Goal: Navigation & Orientation: Find specific page/section

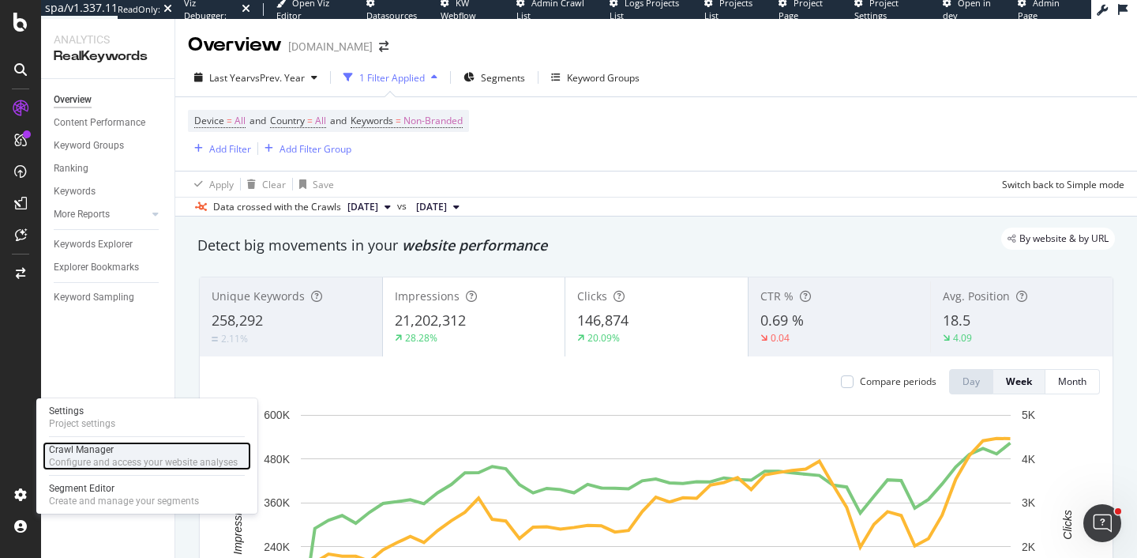
click at [103, 447] on div "Crawl Manager" at bounding box center [143, 449] width 189 height 13
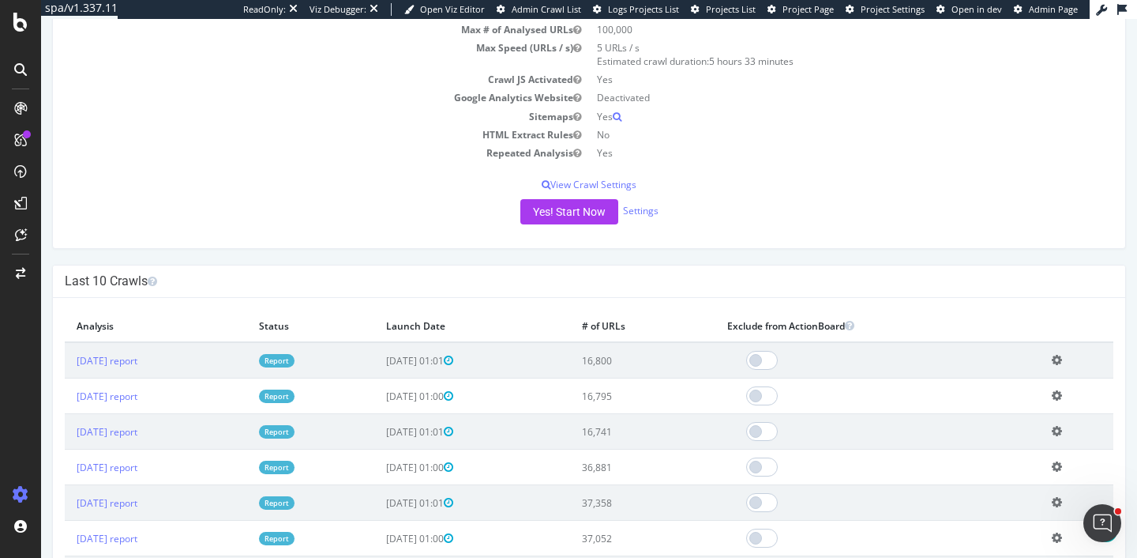
scroll to position [239, 0]
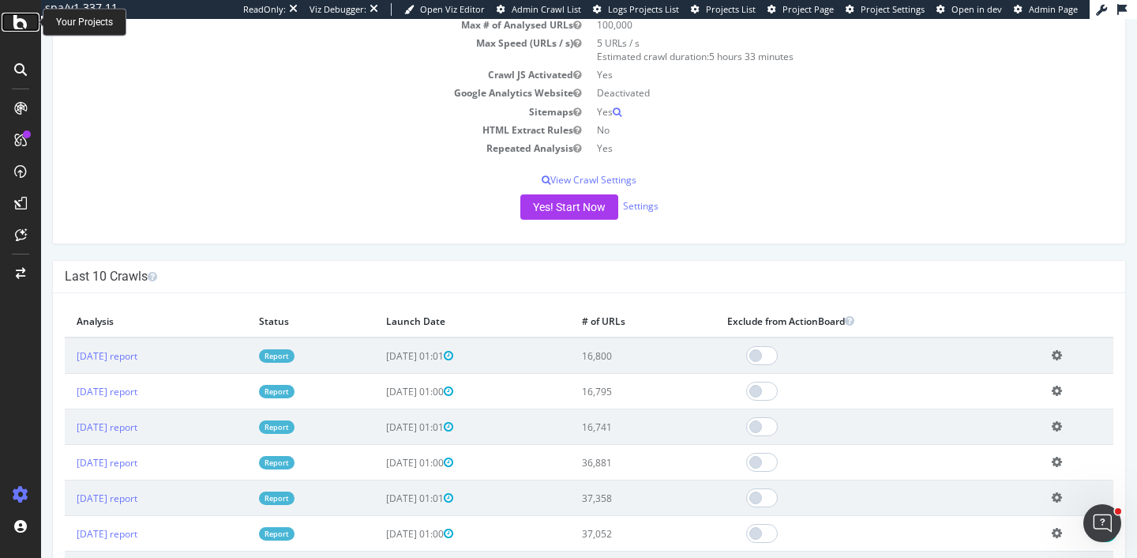
click at [26, 26] on icon at bounding box center [20, 22] width 14 height 19
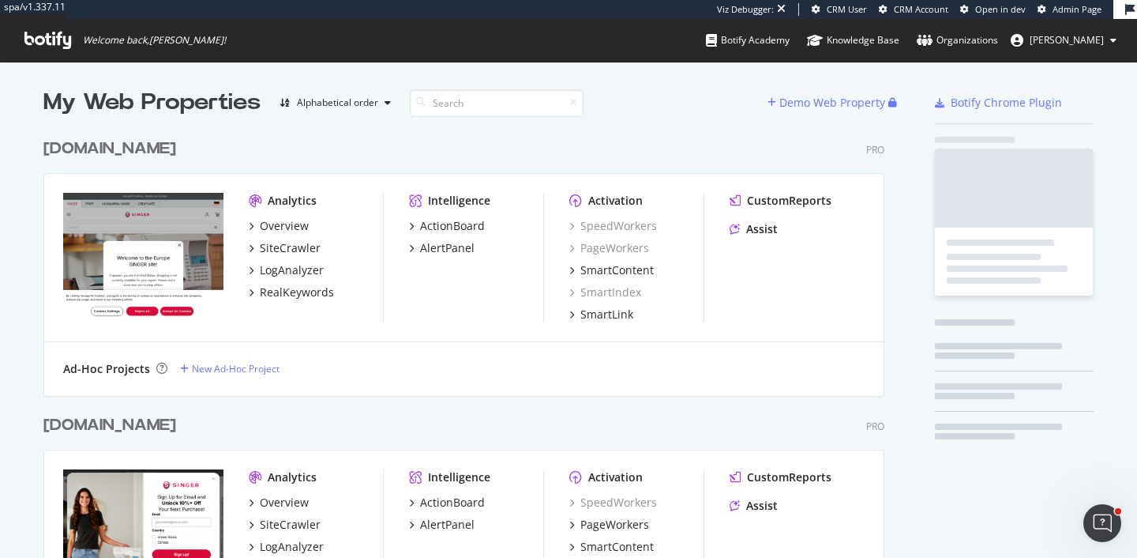
scroll to position [2446, 854]
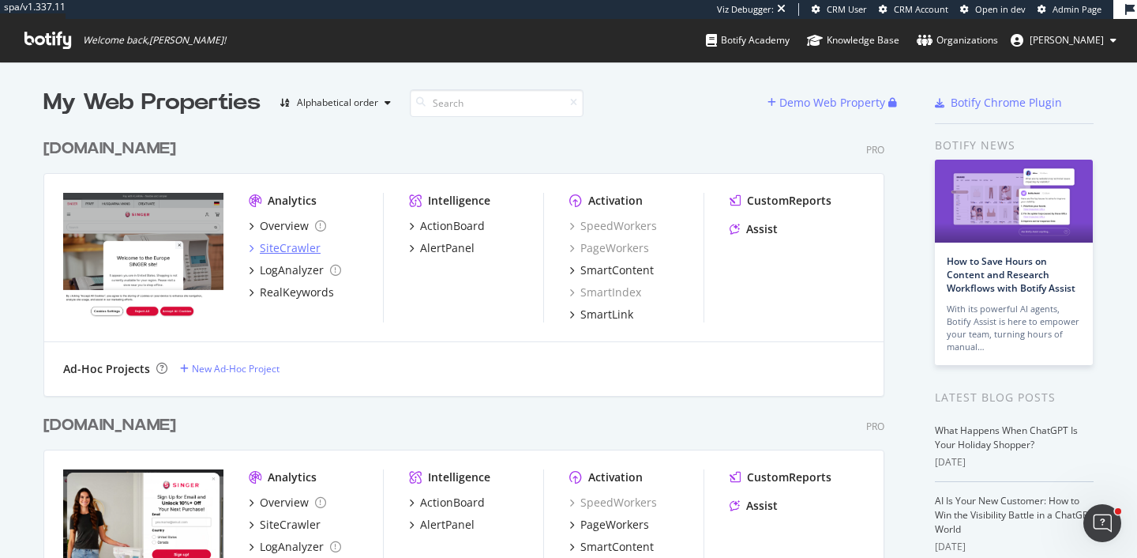
click at [273, 243] on div "SiteCrawler" at bounding box center [290, 248] width 61 height 16
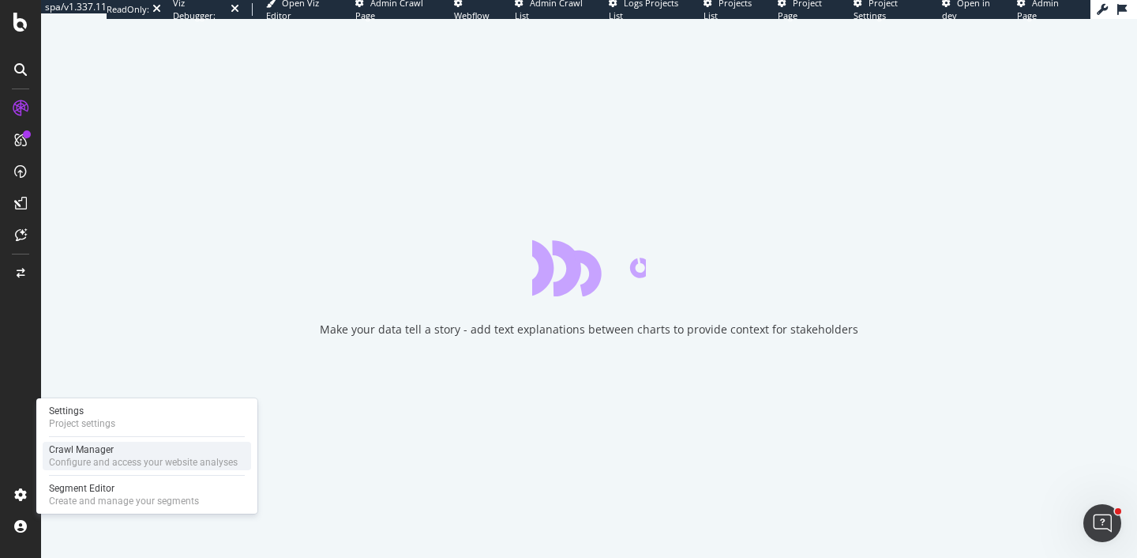
click at [88, 443] on div "Crawl Manager" at bounding box center [143, 449] width 189 height 13
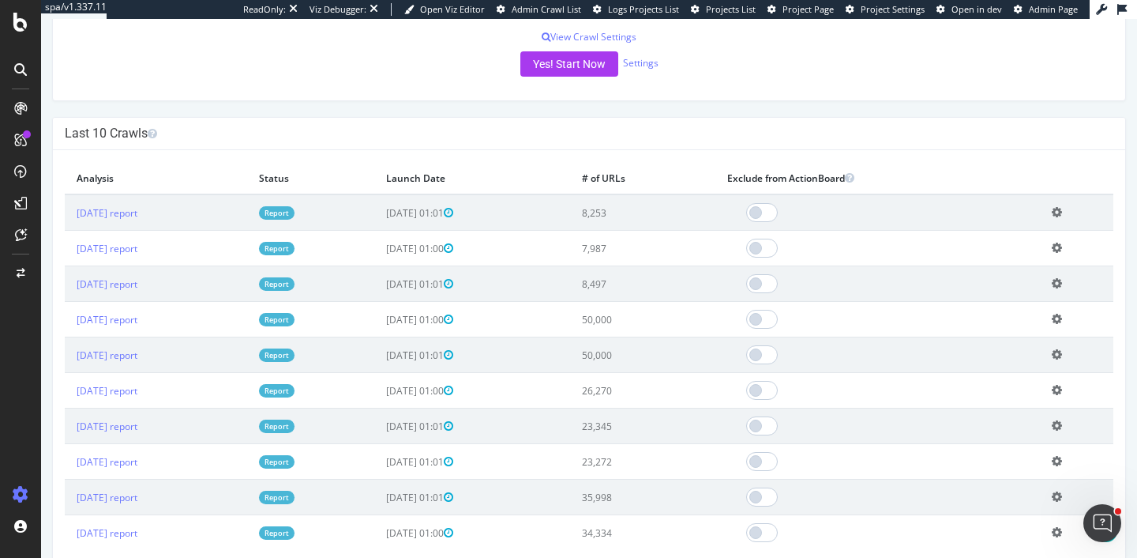
scroll to position [384, 0]
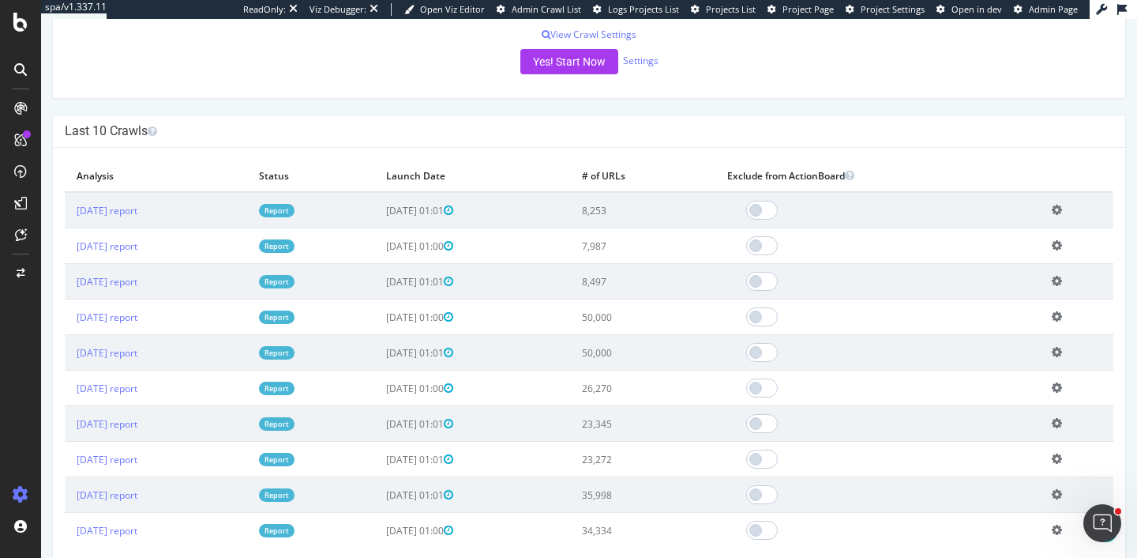
click at [24, 31] on icon at bounding box center [20, 22] width 14 height 19
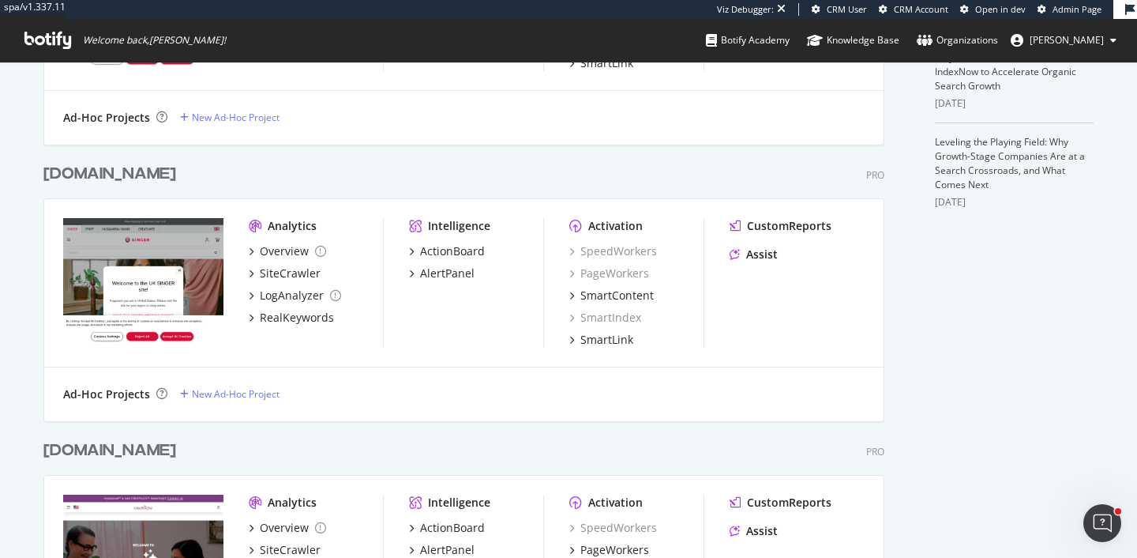
scroll to position [550, 0]
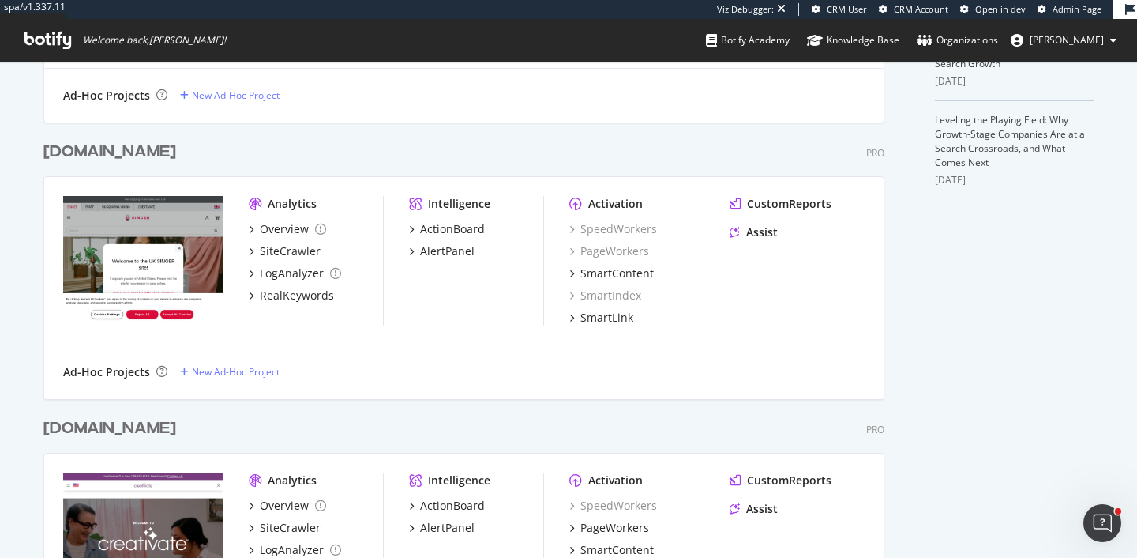
click at [123, 149] on div "[DOMAIN_NAME]" at bounding box center [109, 152] width 133 height 23
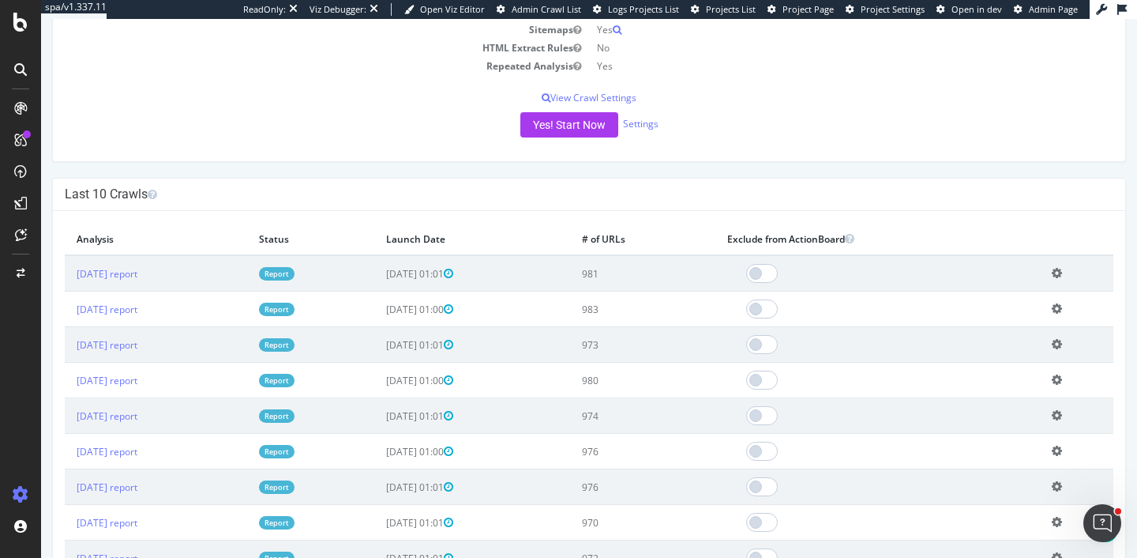
scroll to position [328, 0]
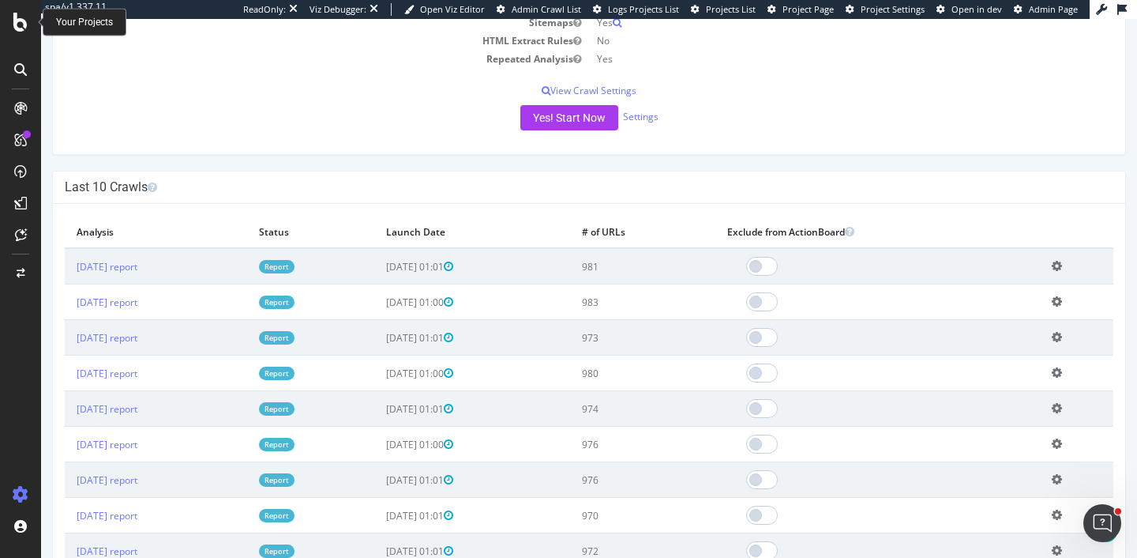
click at [6, 21] on div at bounding box center [21, 22] width 38 height 19
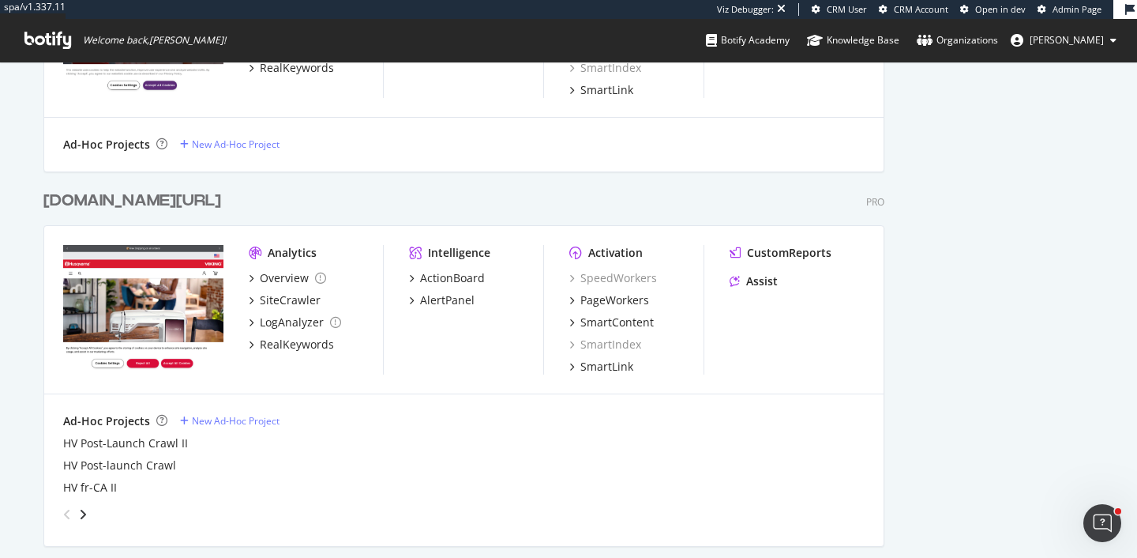
scroll to position [1051, 0]
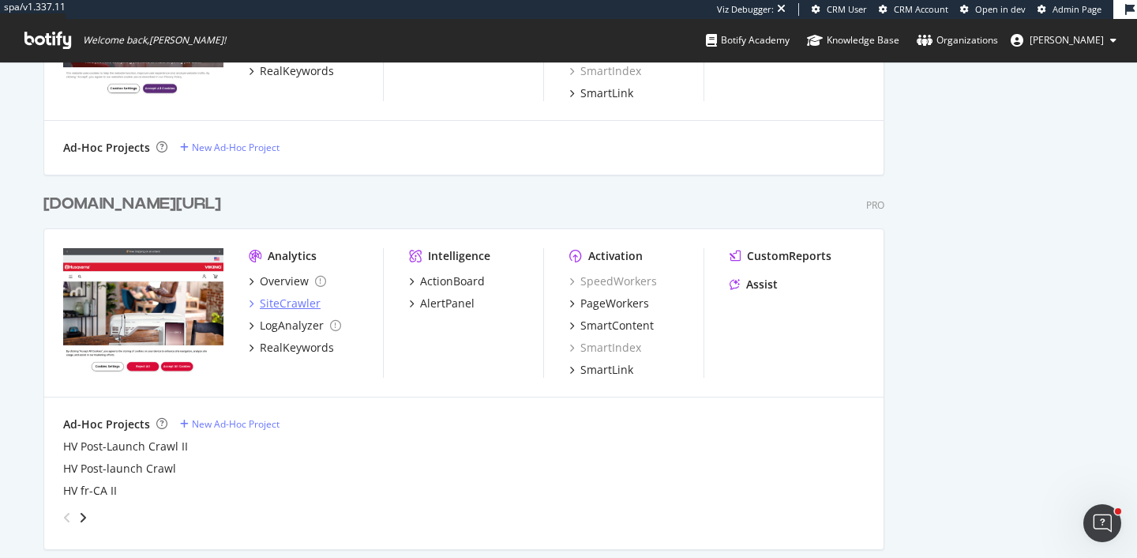
click at [302, 302] on div "SiteCrawler" at bounding box center [290, 303] width 61 height 16
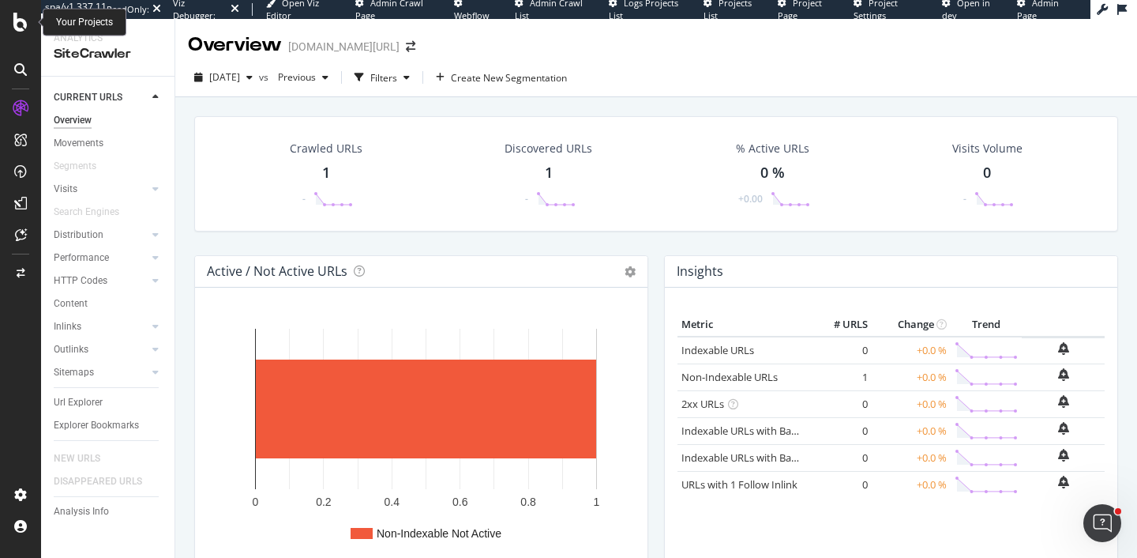
click at [19, 18] on icon at bounding box center [20, 22] width 14 height 19
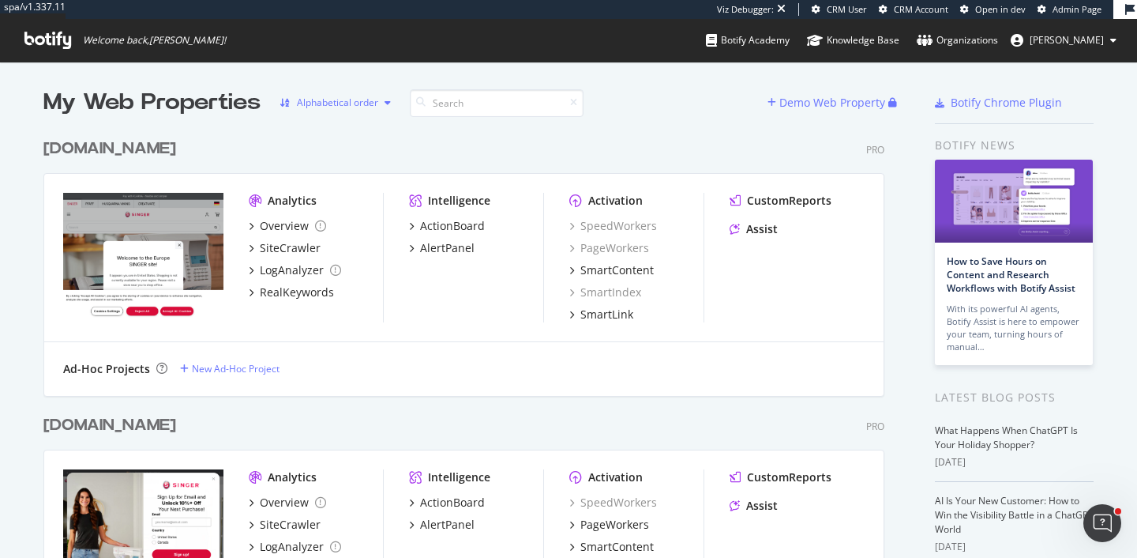
click at [338, 103] on div "Alphabetical order" at bounding box center [337, 102] width 81 height 9
click at [336, 126] on div "Most recent crawl" at bounding box center [353, 128] width 79 height 13
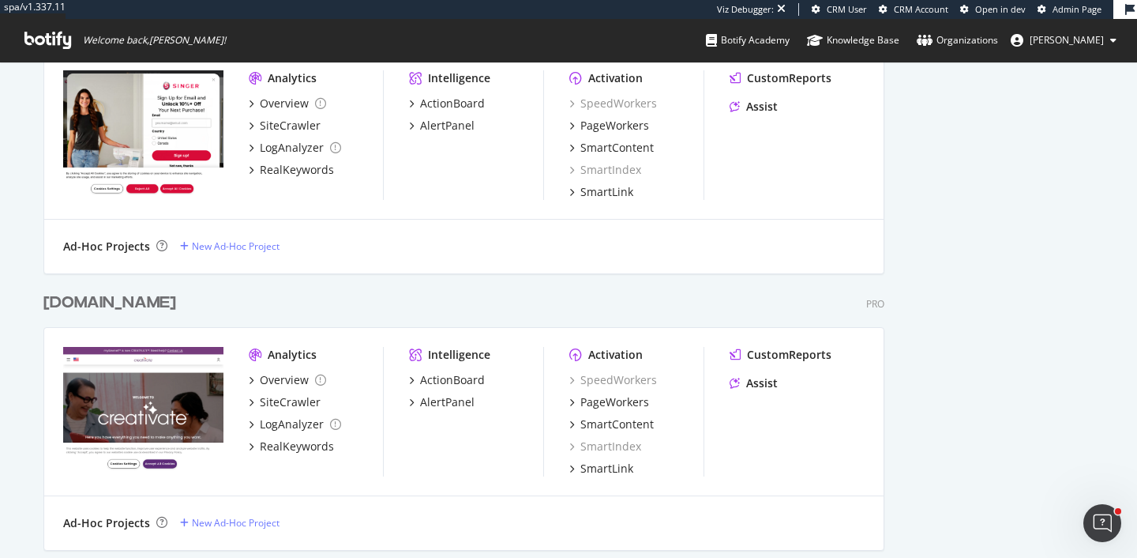
scroll to position [1320, 0]
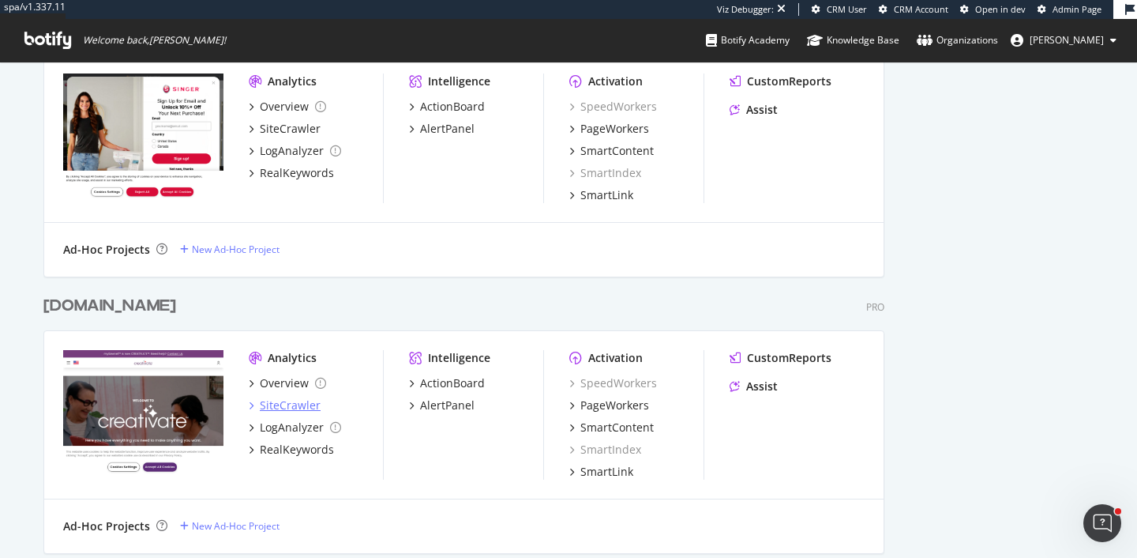
click at [304, 400] on div "SiteCrawler" at bounding box center [290, 405] width 61 height 16
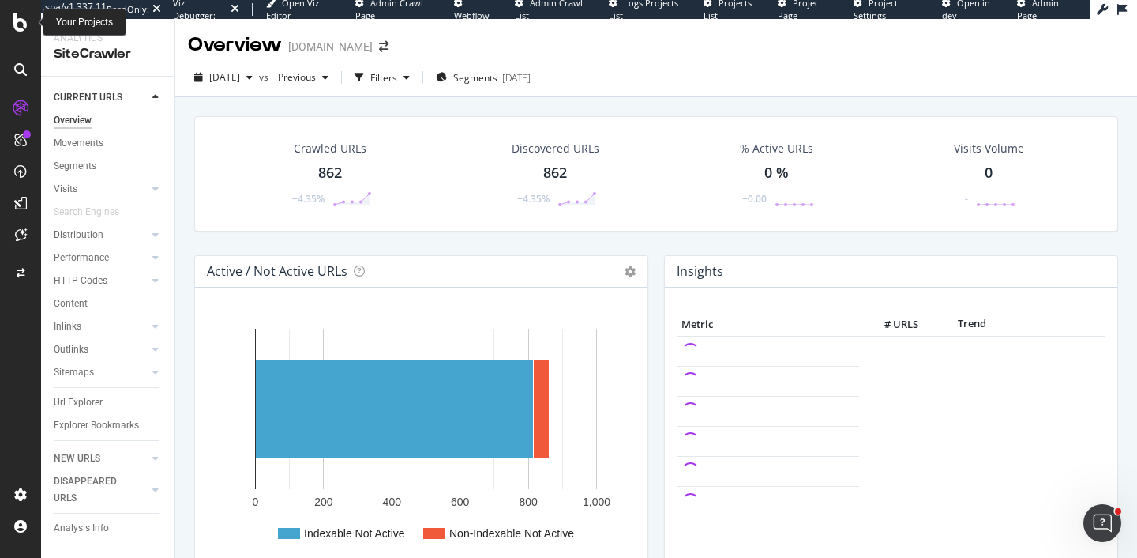
click at [24, 23] on icon at bounding box center [20, 22] width 14 height 19
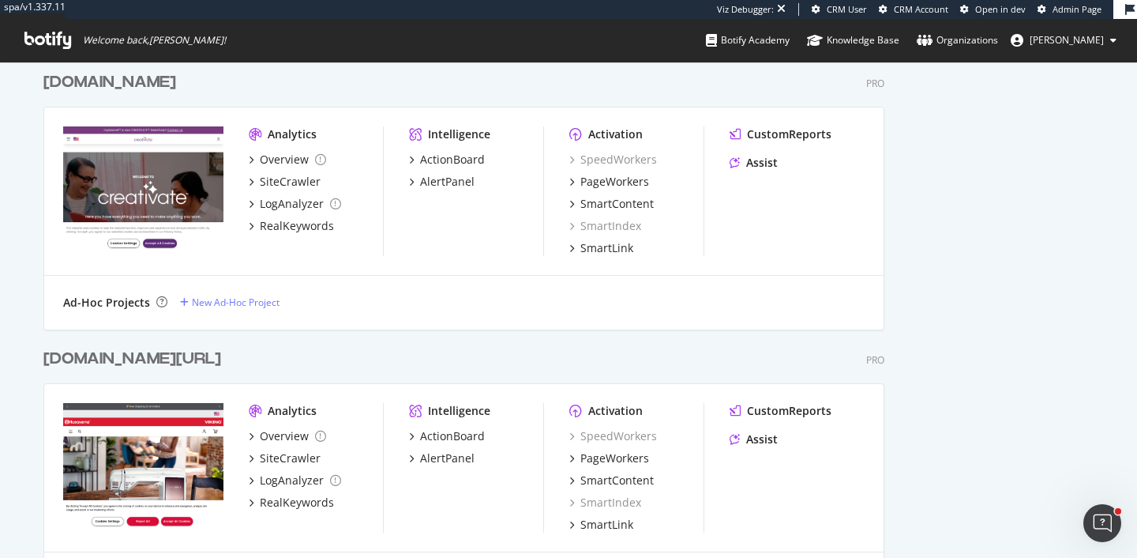
scroll to position [1543, 0]
click at [288, 464] on div "SiteCrawler" at bounding box center [290, 459] width 61 height 16
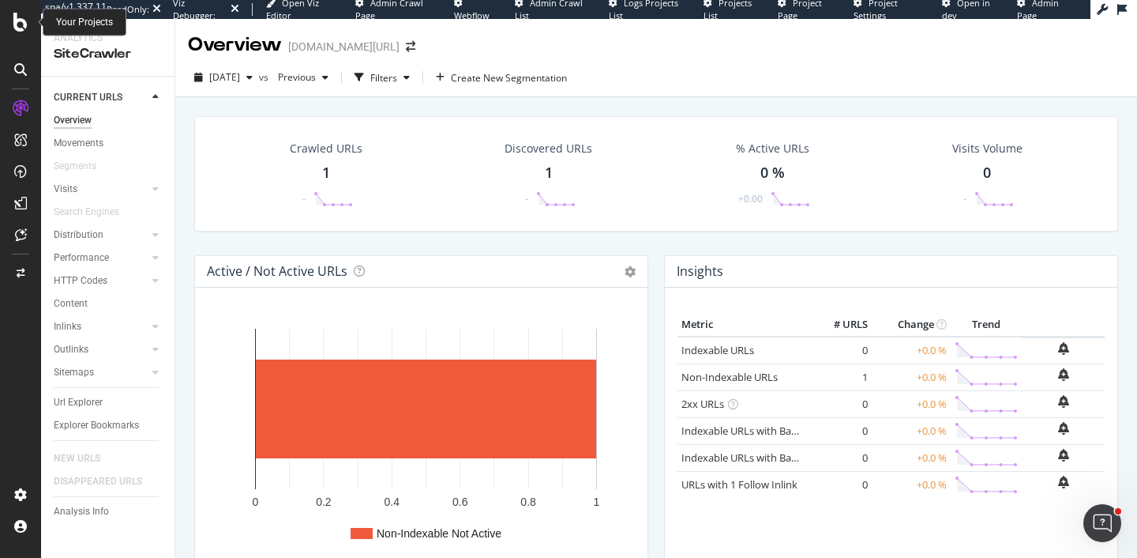
click at [28, 15] on div at bounding box center [21, 22] width 38 height 19
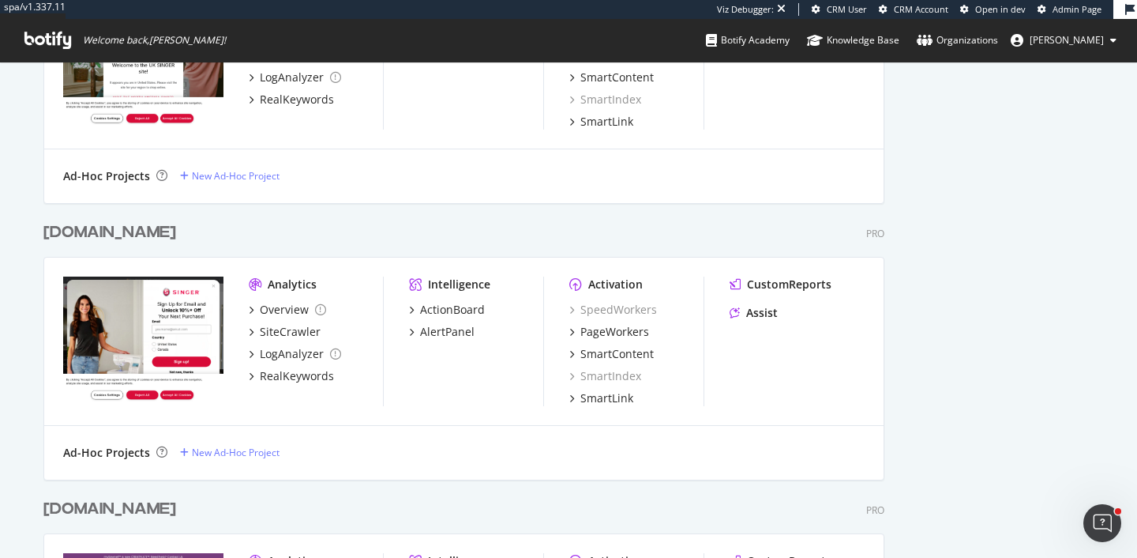
scroll to position [1107, 0]
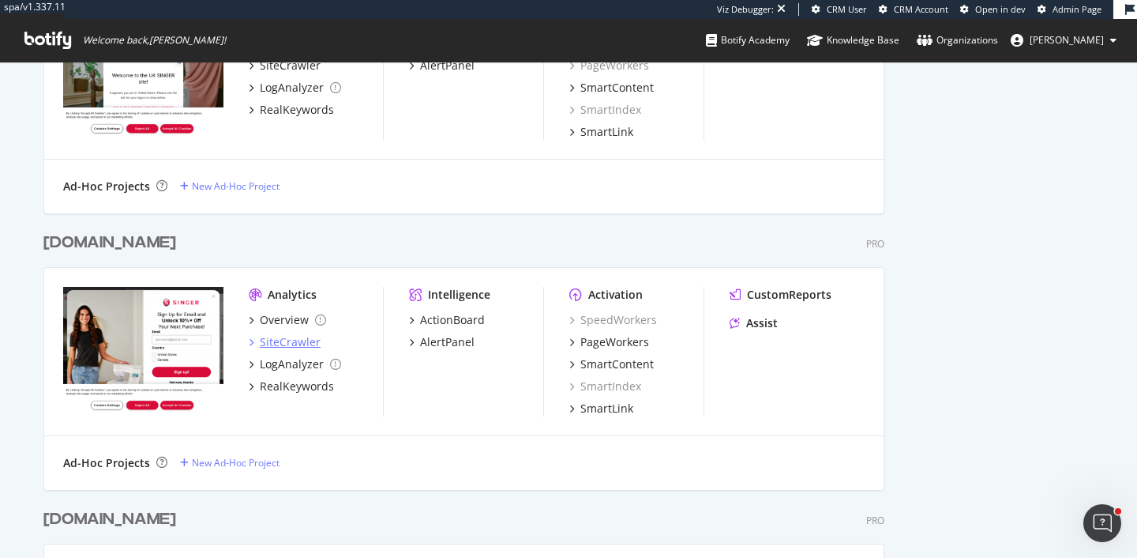
click at [315, 344] on div "SiteCrawler" at bounding box center [290, 342] width 61 height 16
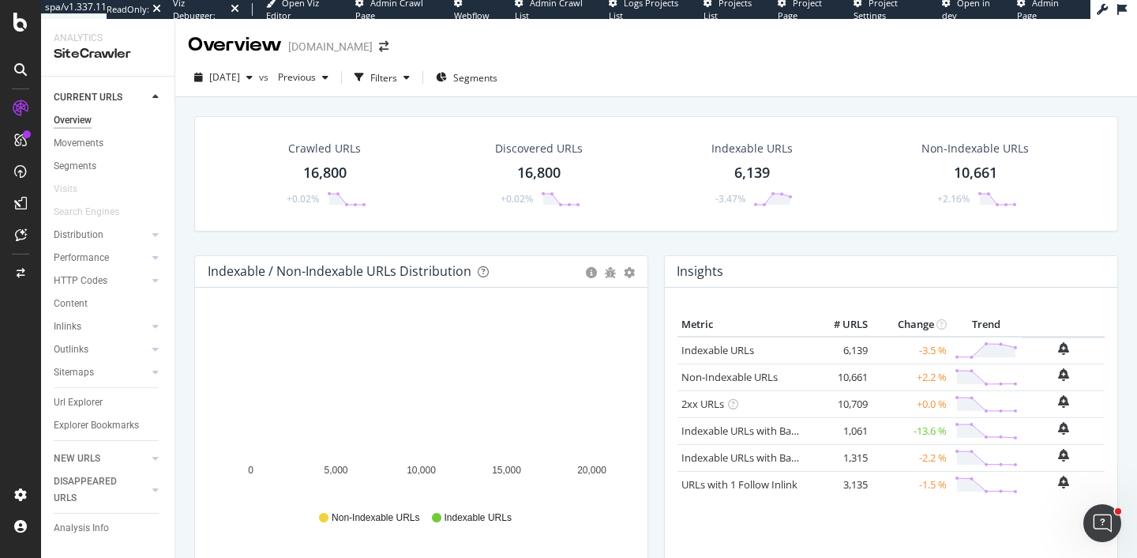
scroll to position [2, 0]
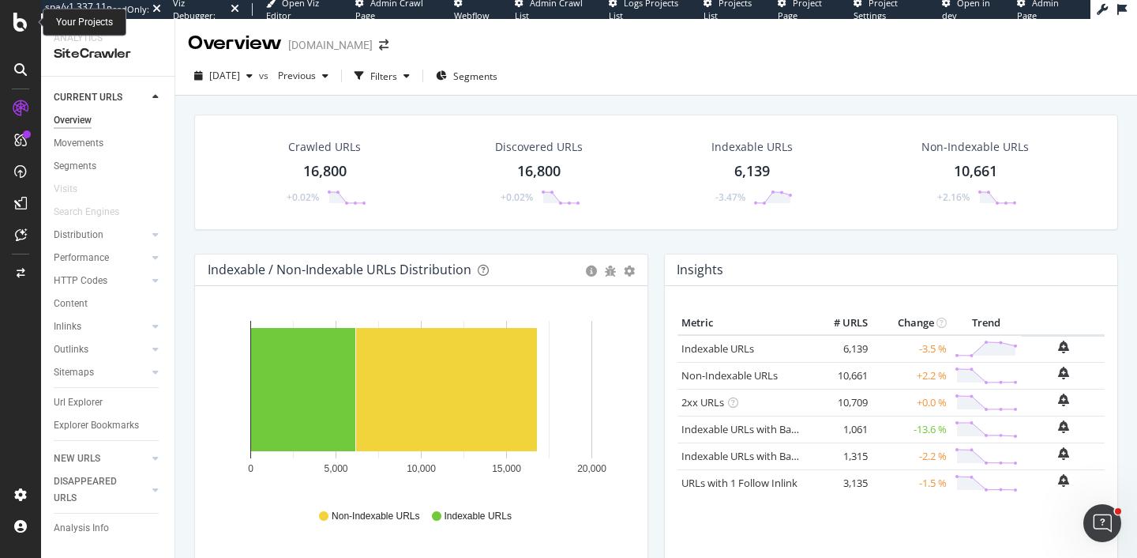
click at [17, 30] on icon at bounding box center [20, 22] width 14 height 19
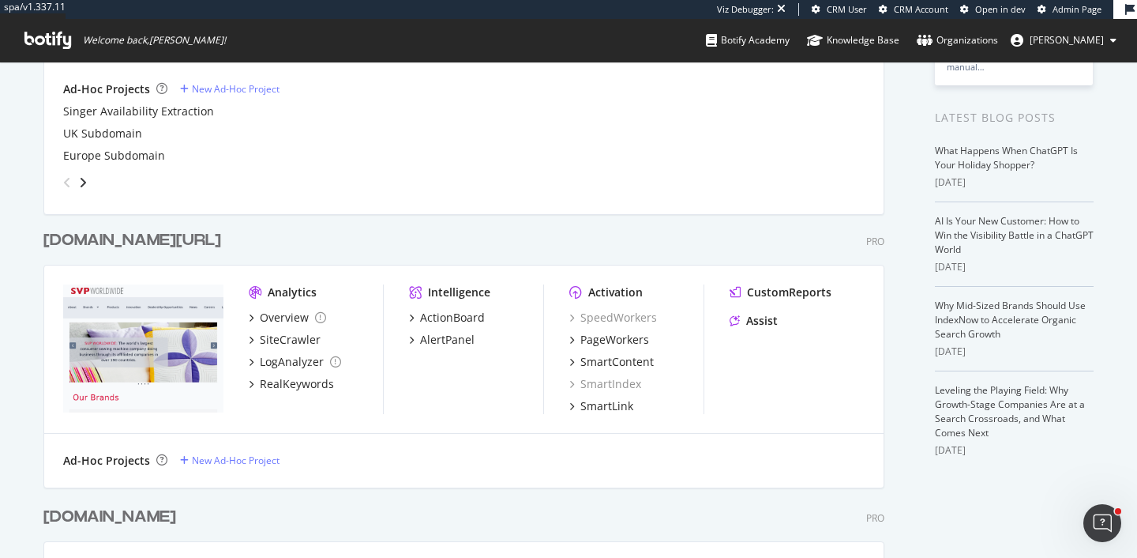
scroll to position [280, 0]
click at [301, 340] on div "SiteCrawler" at bounding box center [290, 339] width 61 height 16
